Goal: Information Seeking & Learning: Learn about a topic

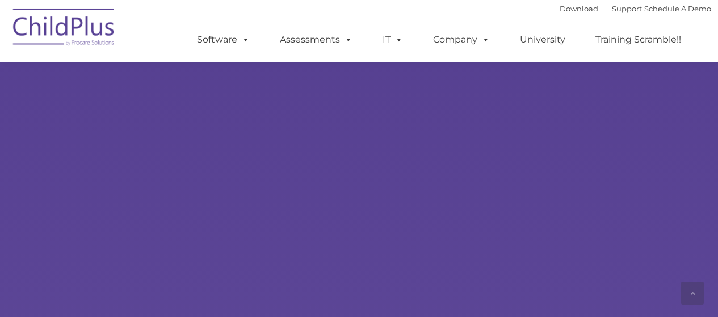
scroll to position [807, 0]
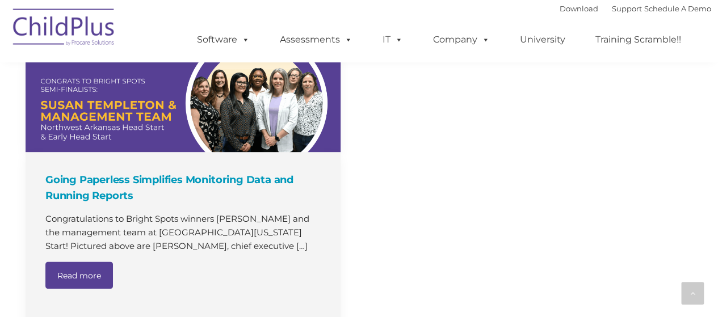
select select "MEDIUM"
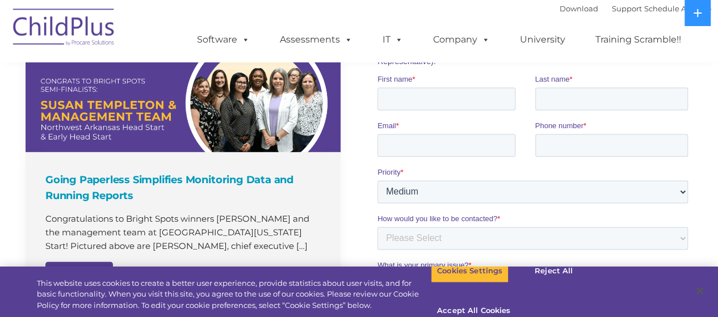
scroll to position [0, 0]
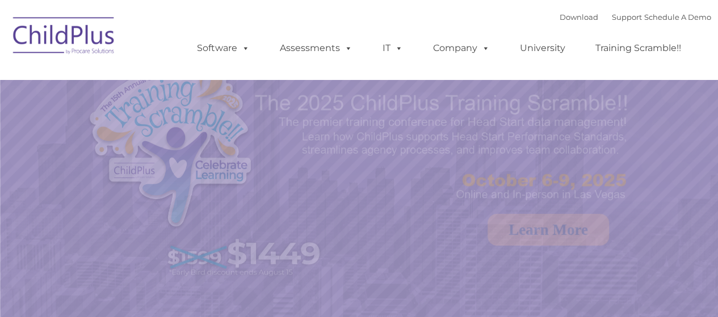
select select "MEDIUM"
